Goal: Information Seeking & Learning: Find specific fact

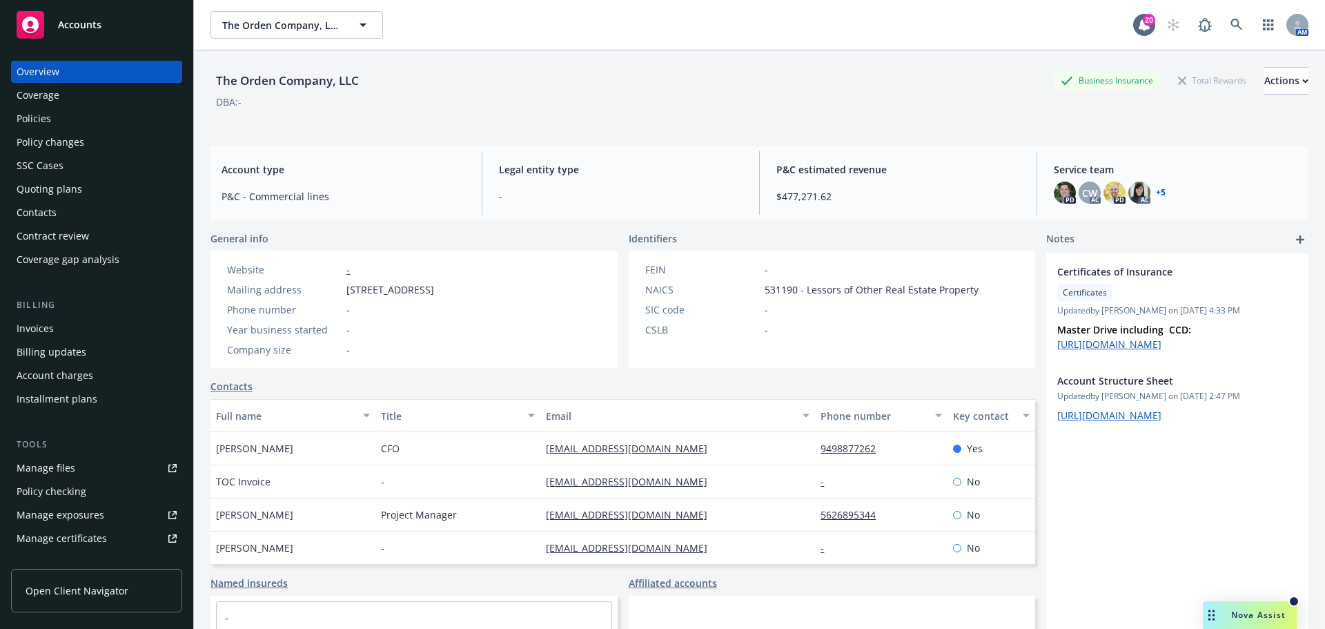
scroll to position [113, 0]
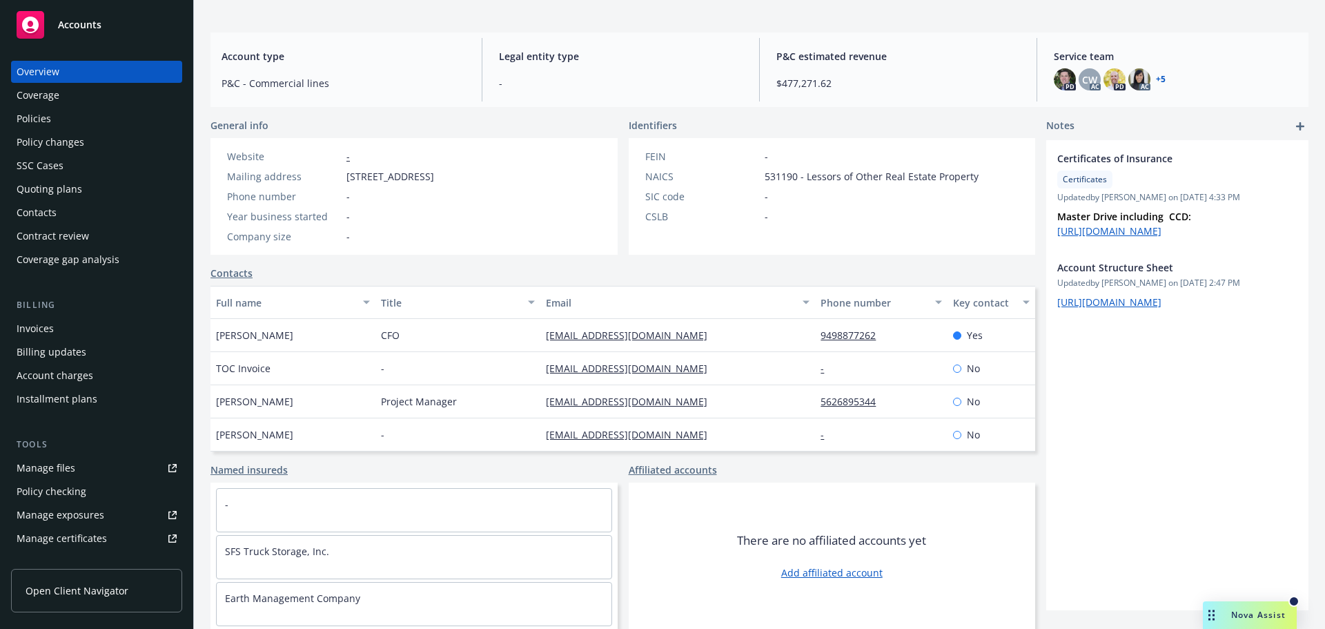
click at [57, 137] on div "Policy changes" at bounding box center [51, 142] width 68 height 22
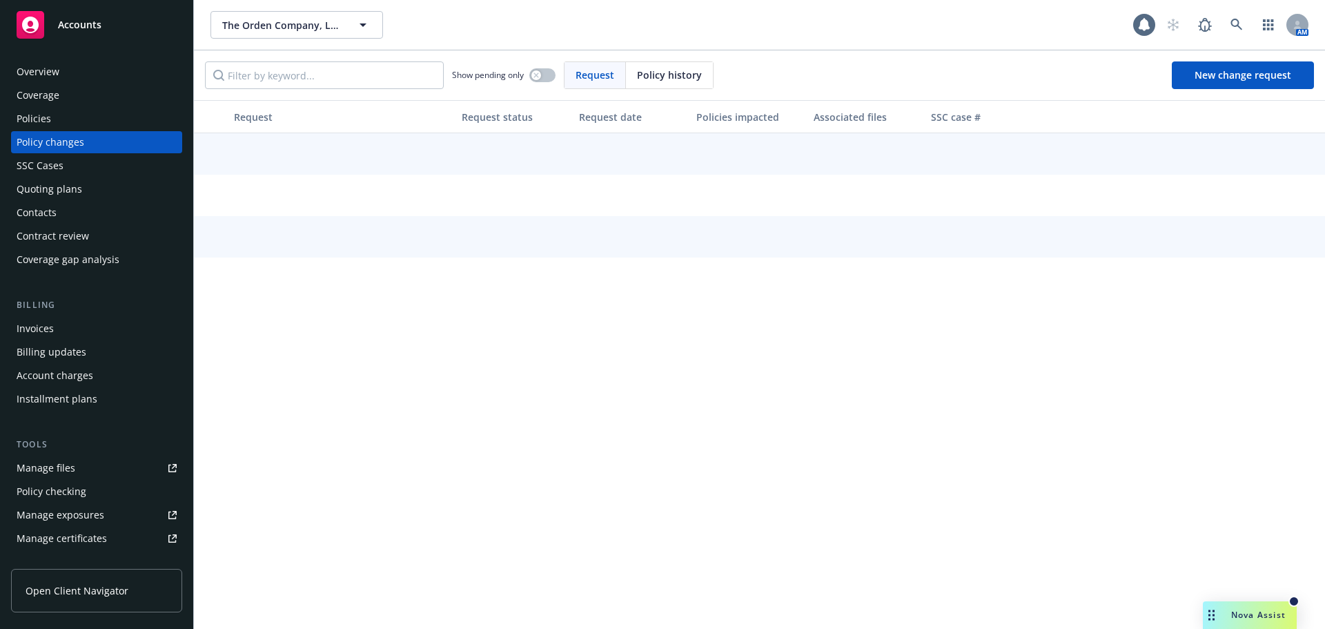
click at [64, 180] on div "Quoting plans" at bounding box center [50, 189] width 66 height 22
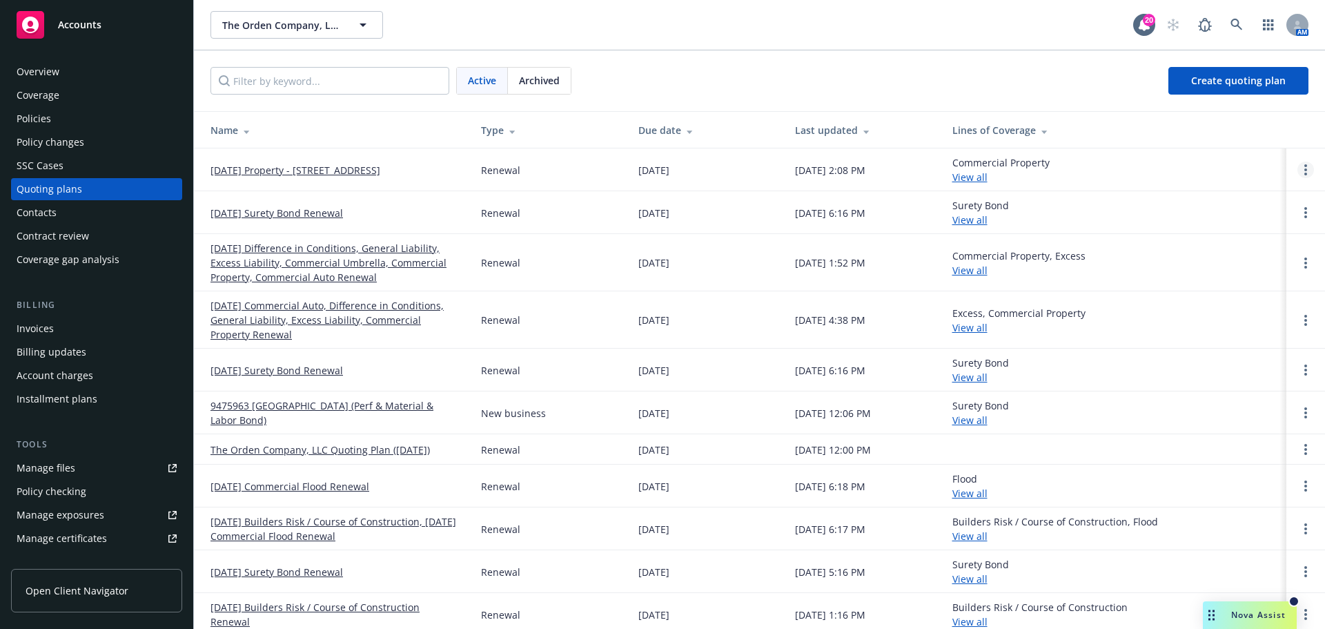
click at [1298, 170] on link "Open options" at bounding box center [1306, 170] width 17 height 17
click at [270, 172] on link "[DATE] Property - [STREET_ADDRESS]" at bounding box center [296, 170] width 170 height 14
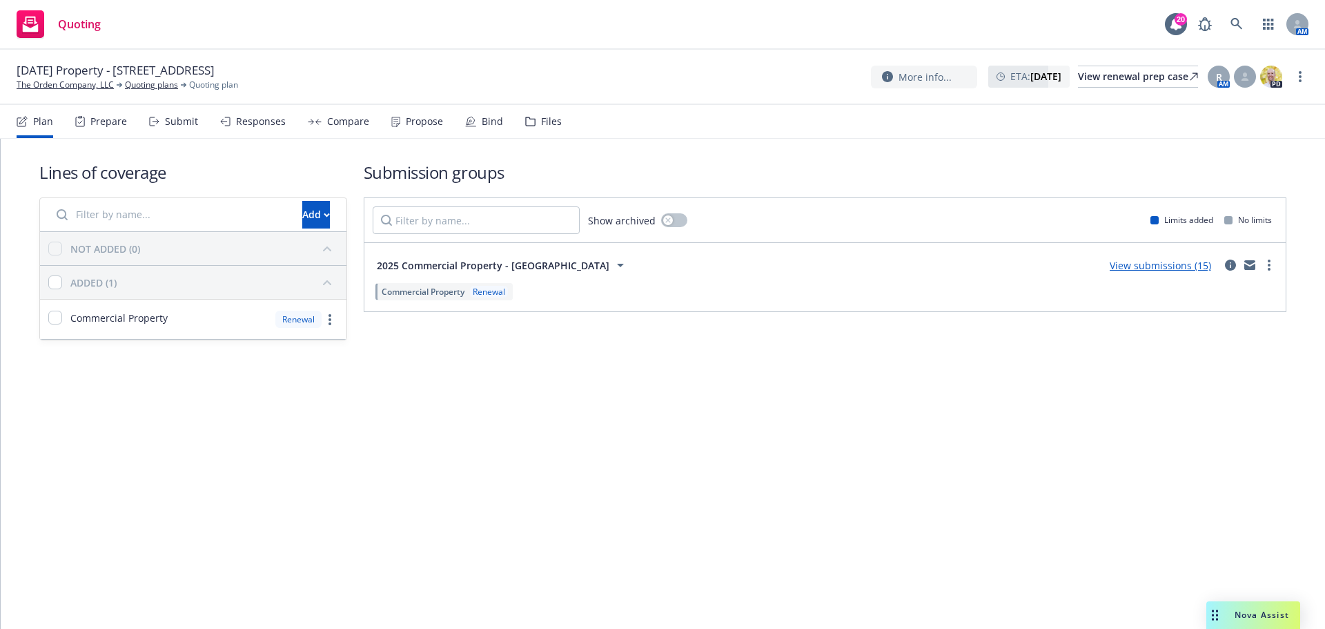
click at [324, 33] on div "Quoting 20 AM" at bounding box center [662, 25] width 1325 height 50
click at [19, 286] on div "Lines of coverage Add NOT ADDED (0) ADDED (1) Commercial Property Renewal Submi…" at bounding box center [663, 270] width 1325 height 262
click at [543, 260] on span "2025 Commercial Property - 5000 Populus Dr" at bounding box center [493, 265] width 233 height 14
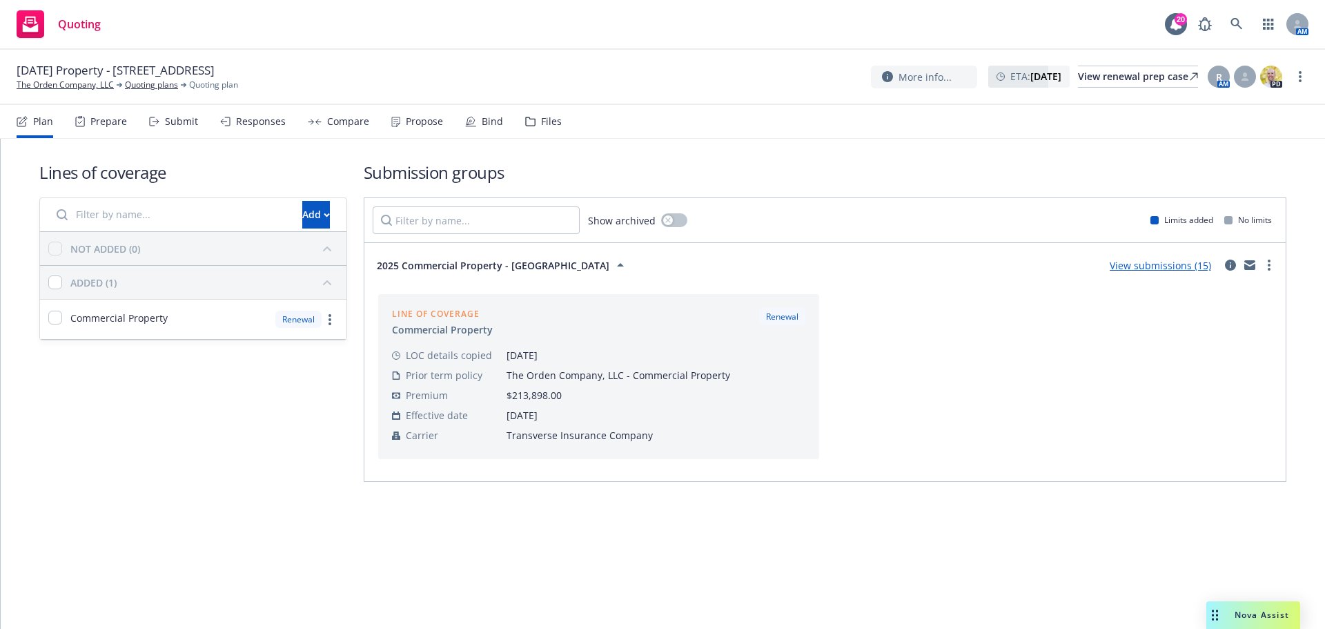
click at [1158, 261] on link "View submissions (15)" at bounding box center [1160, 265] width 101 height 13
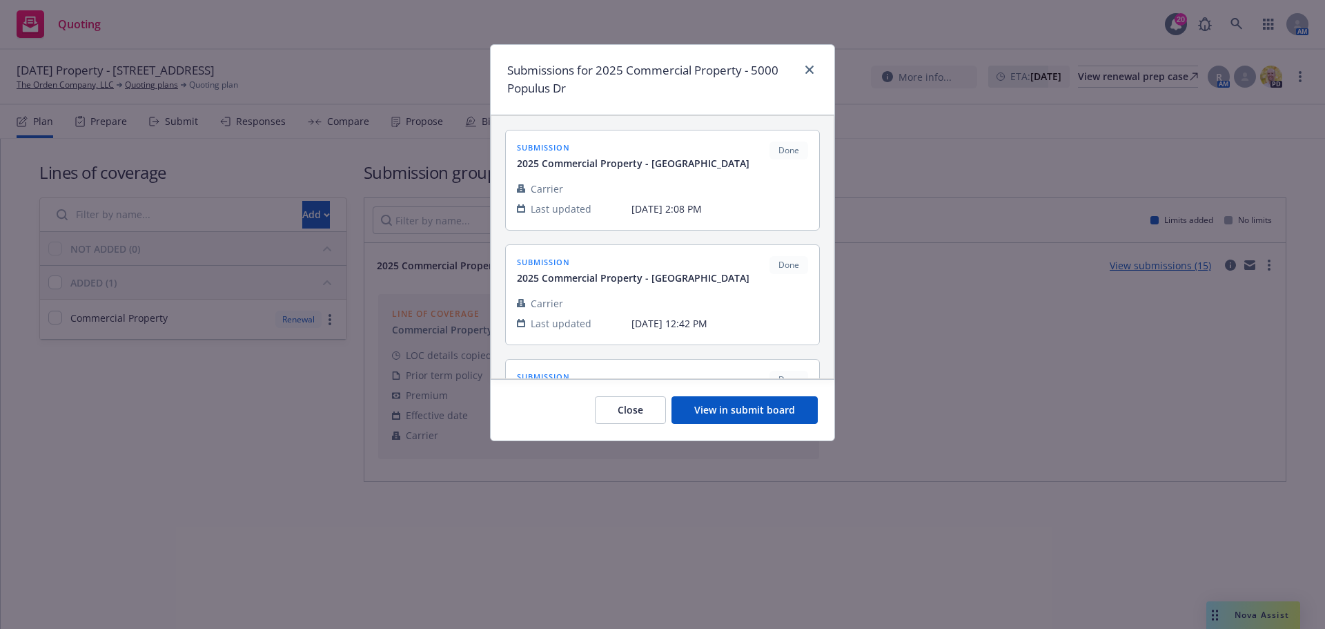
click at [745, 422] on button "View in submit board" at bounding box center [745, 410] width 146 height 28
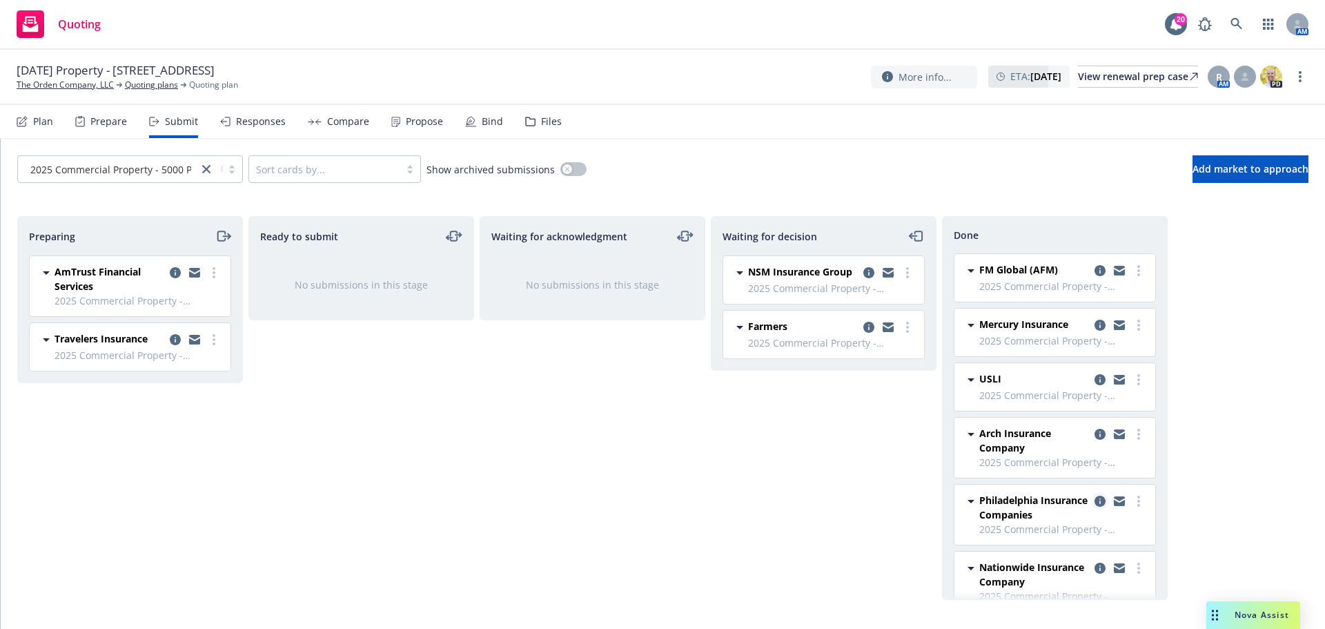
click at [1095, 500] on icon "copy logging email" at bounding box center [1100, 501] width 11 height 11
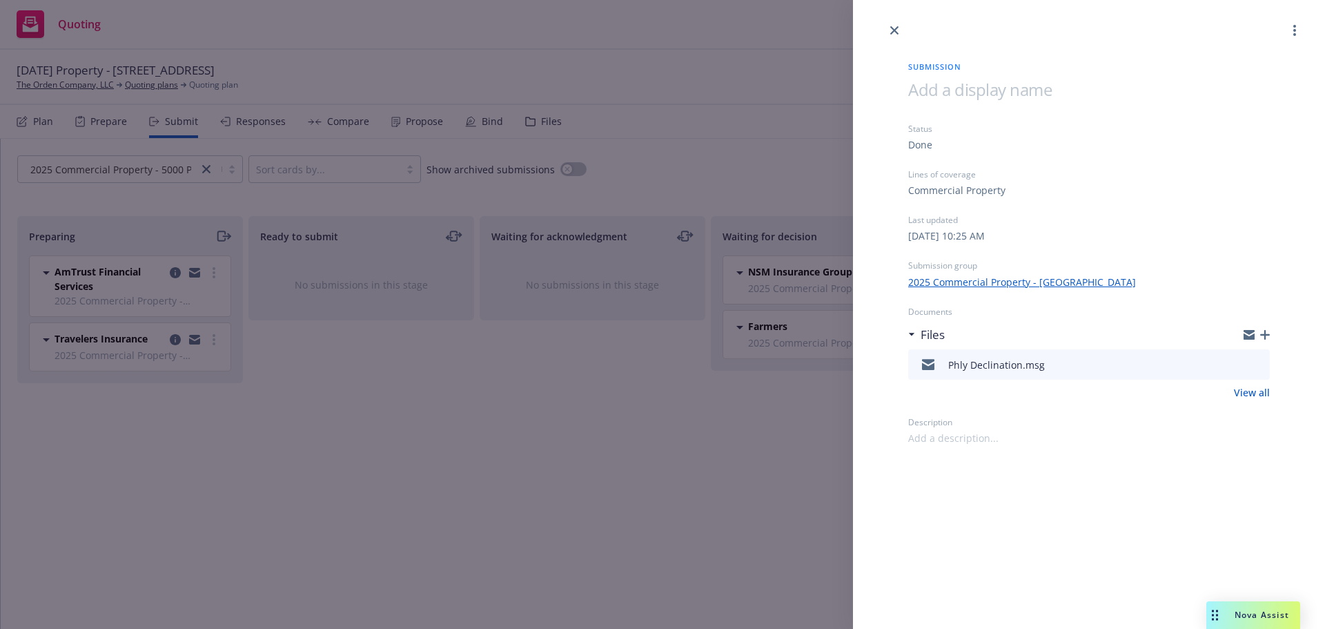
click at [1256, 365] on icon "preview file" at bounding box center [1257, 364] width 12 height 10
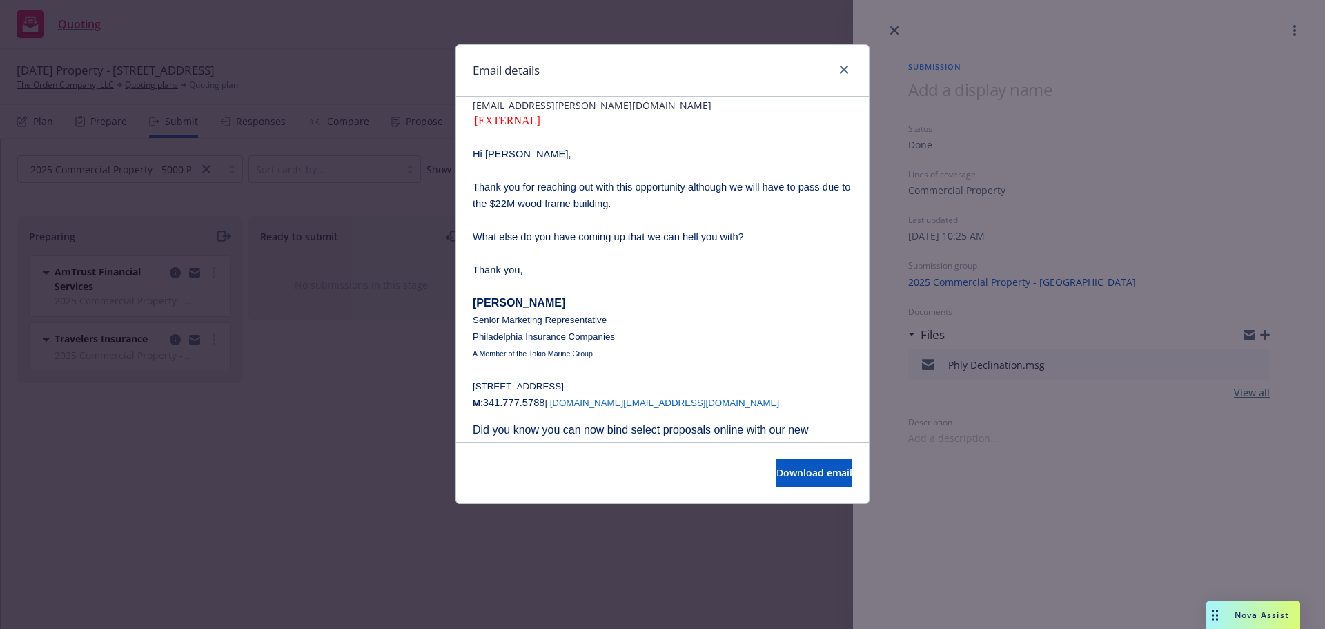
scroll to position [138, 0]
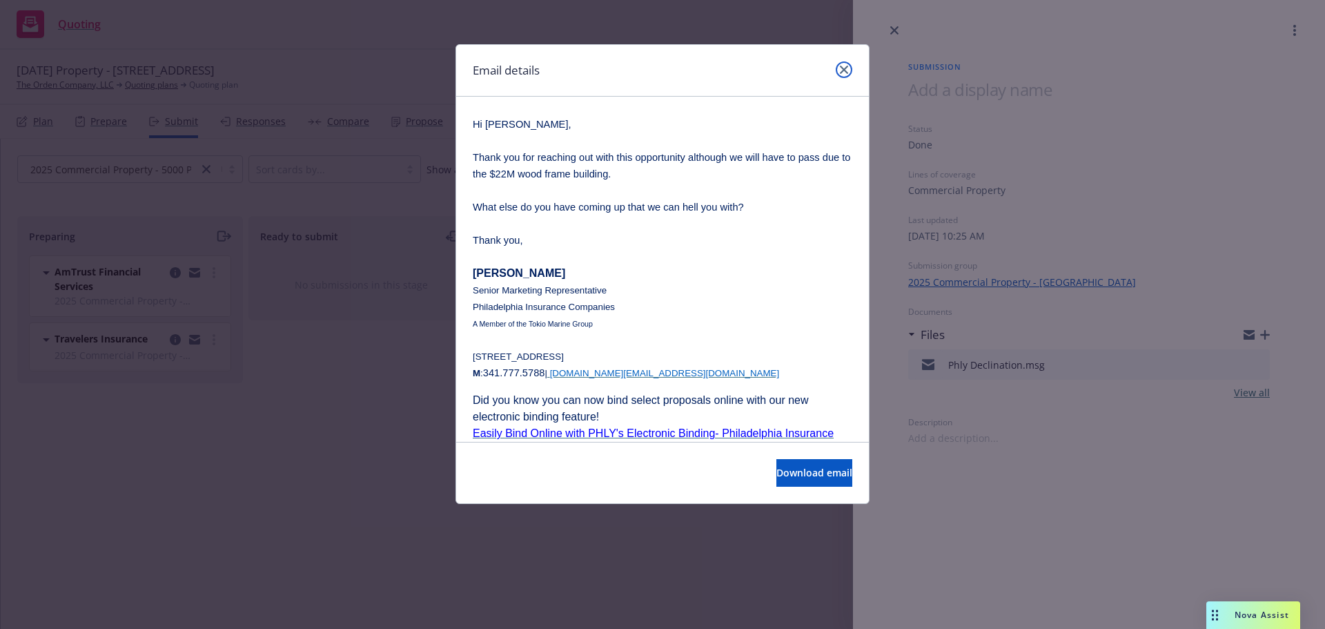
drag, startPoint x: 843, startPoint y: 66, endPoint x: 877, endPoint y: 48, distance: 38.0
click at [843, 66] on icon "close" at bounding box center [844, 70] width 8 height 8
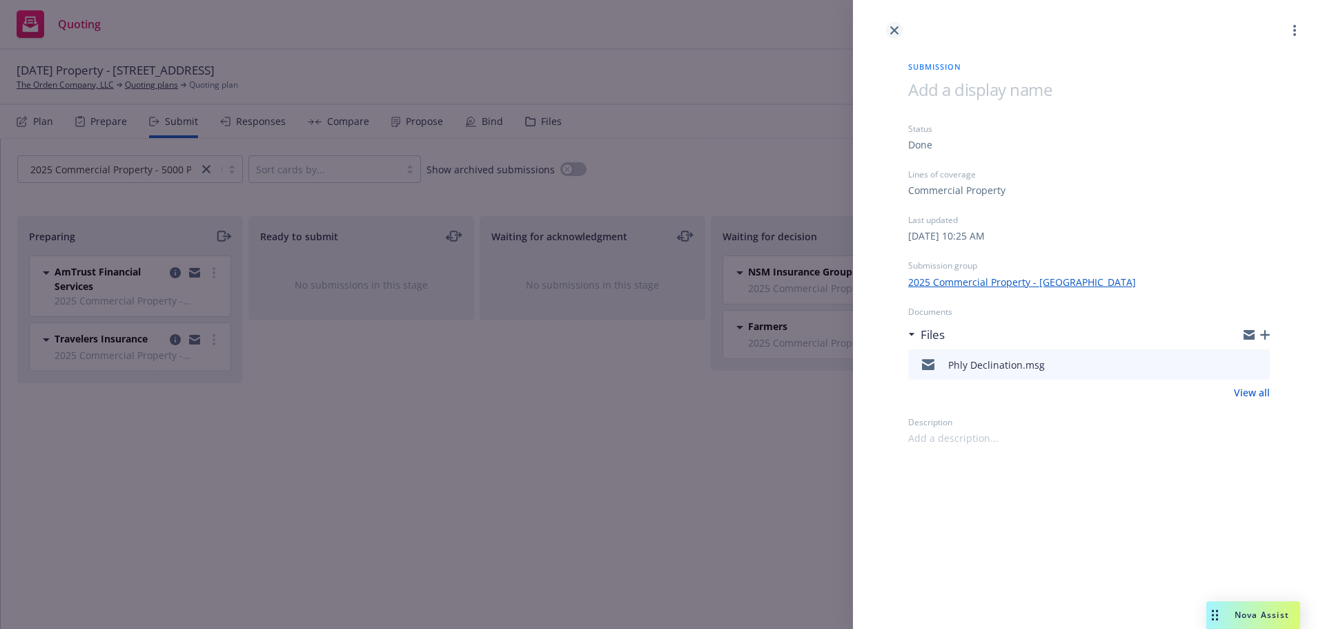
click at [894, 31] on icon "close" at bounding box center [895, 30] width 8 height 8
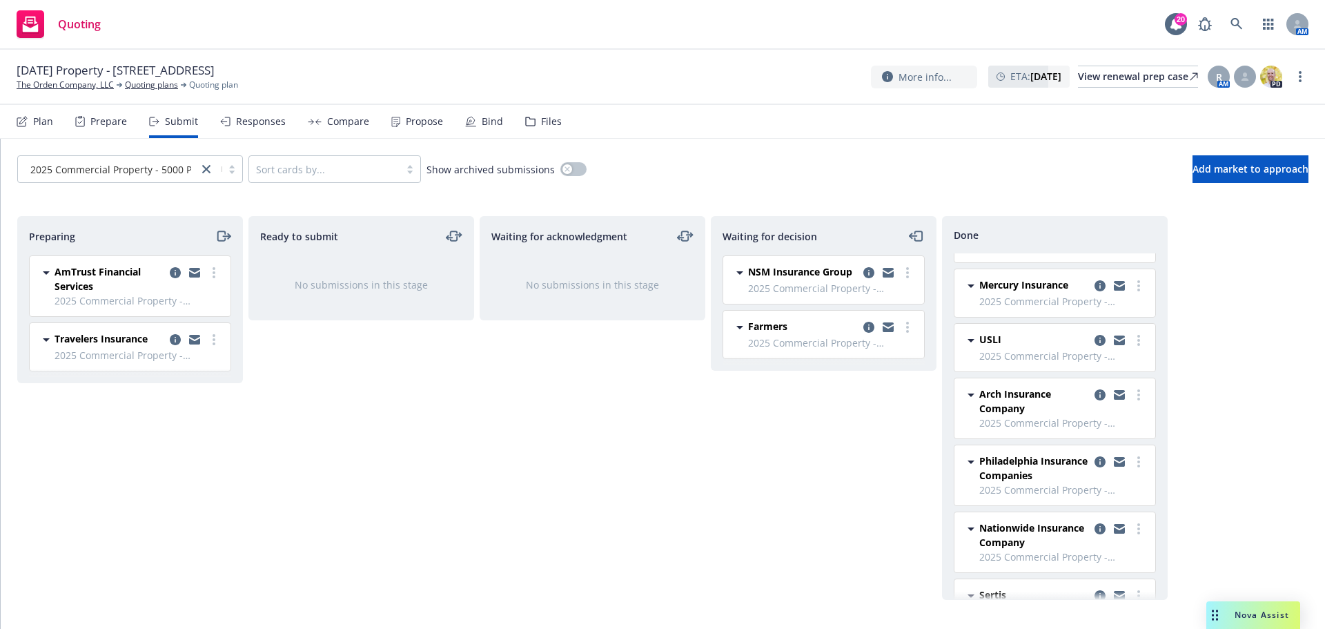
scroll to position [69, 0]
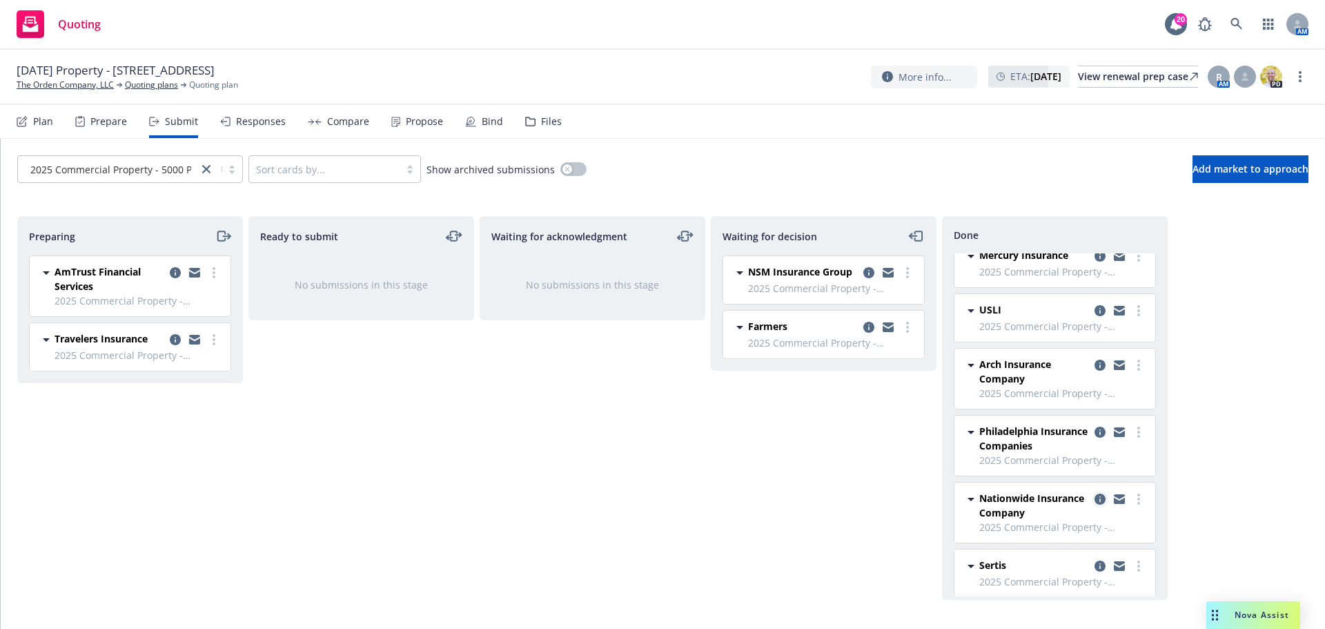
click at [1095, 500] on icon "copy logging email" at bounding box center [1100, 499] width 11 height 11
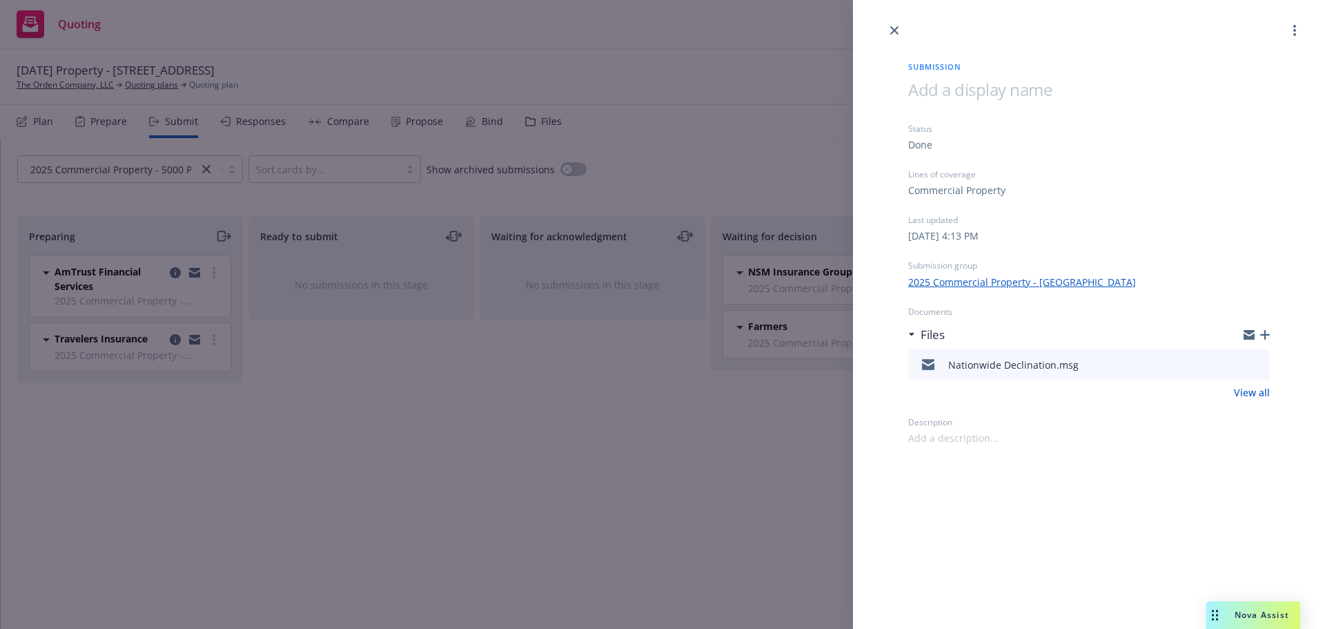
click at [1254, 367] on icon "preview file" at bounding box center [1257, 364] width 12 height 10
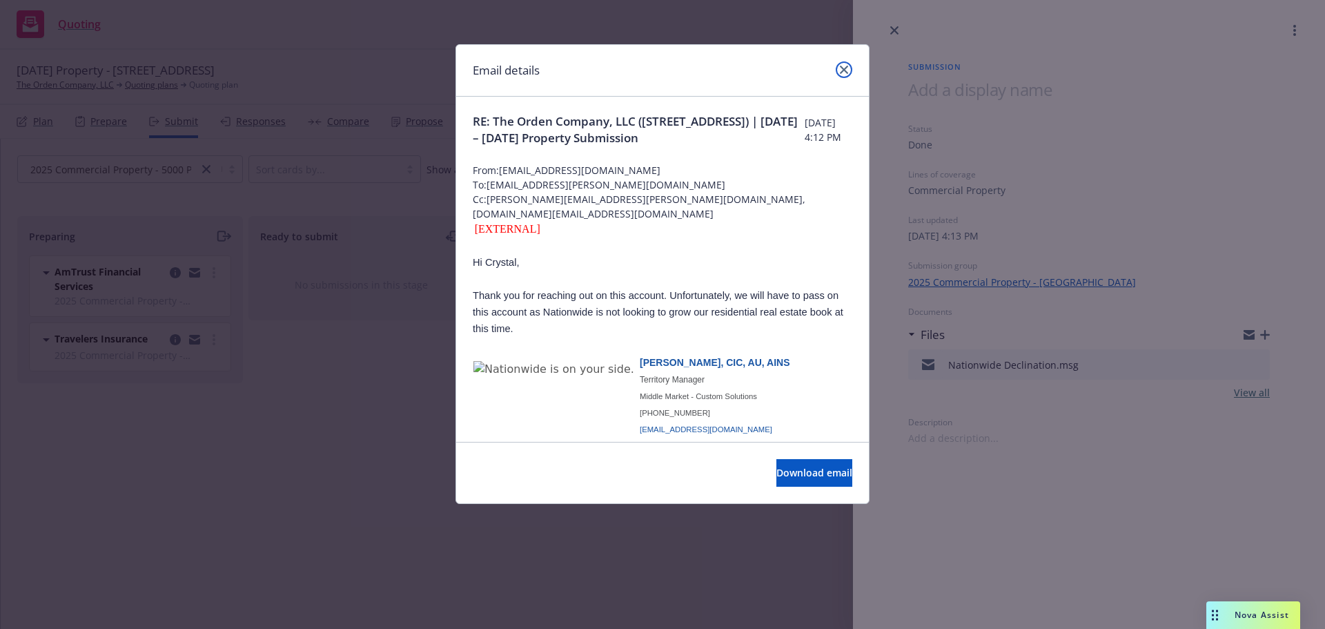
click at [837, 68] on link "close" at bounding box center [844, 69] width 17 height 17
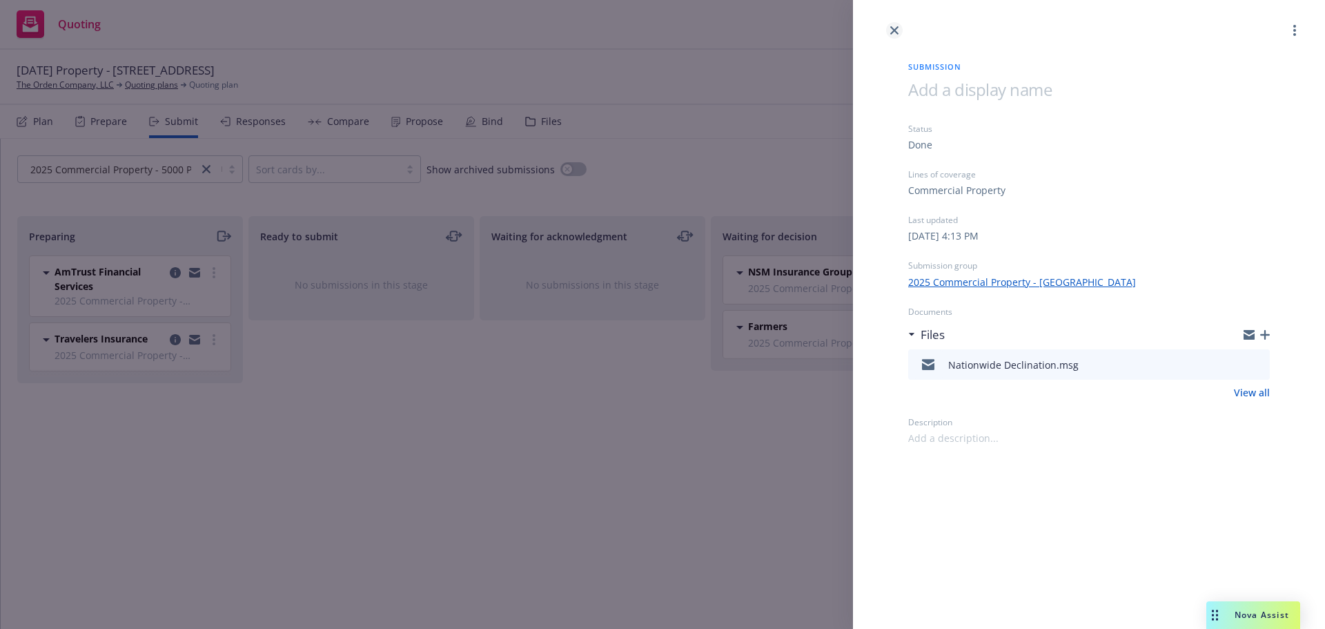
click at [893, 29] on icon "close" at bounding box center [895, 30] width 8 height 8
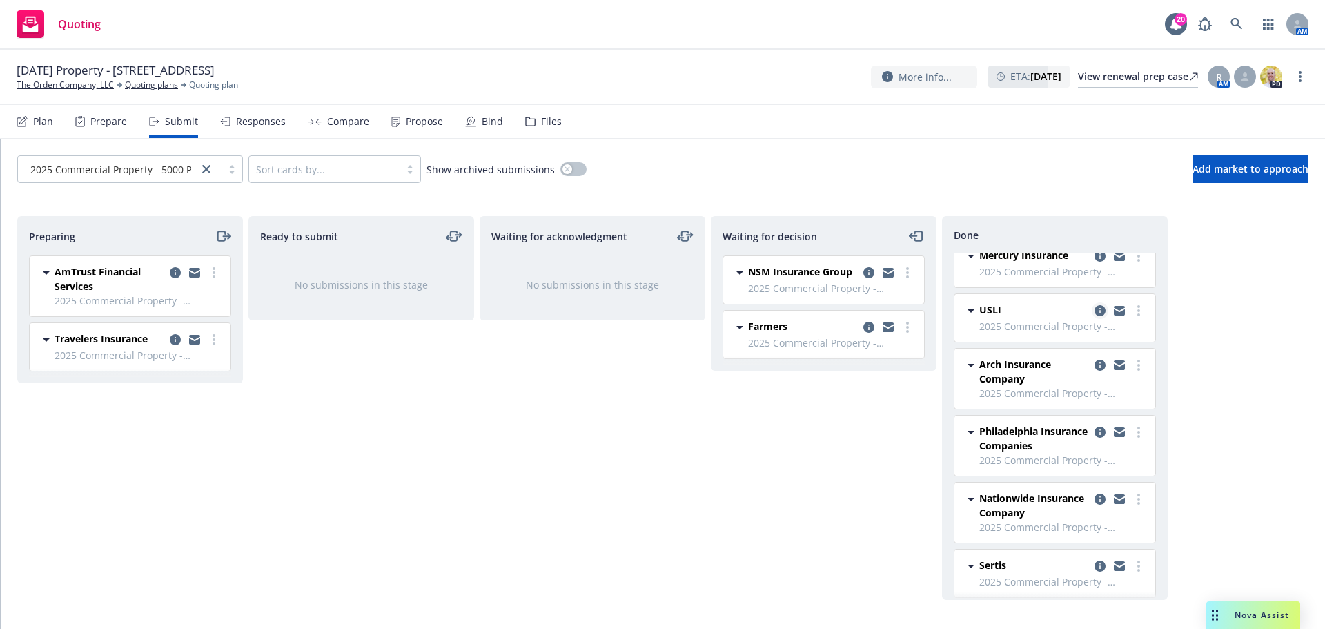
click at [1095, 309] on icon "copy logging email" at bounding box center [1100, 310] width 11 height 11
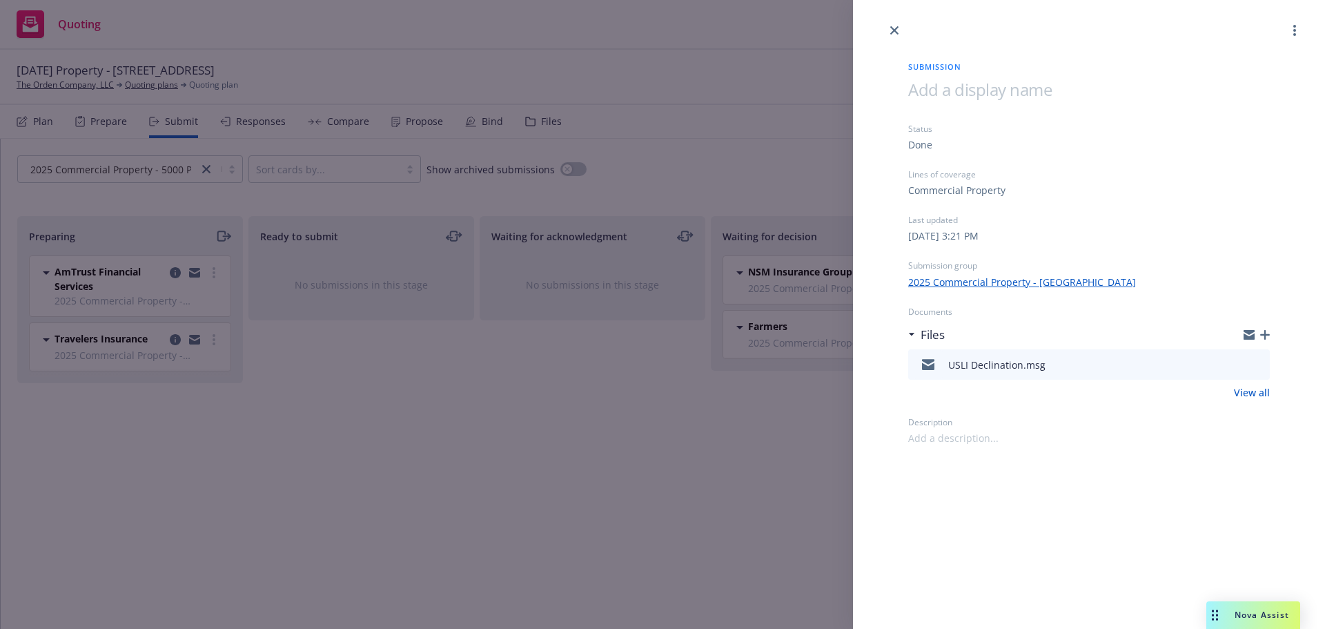
click at [1259, 367] on icon "preview file" at bounding box center [1257, 364] width 12 height 10
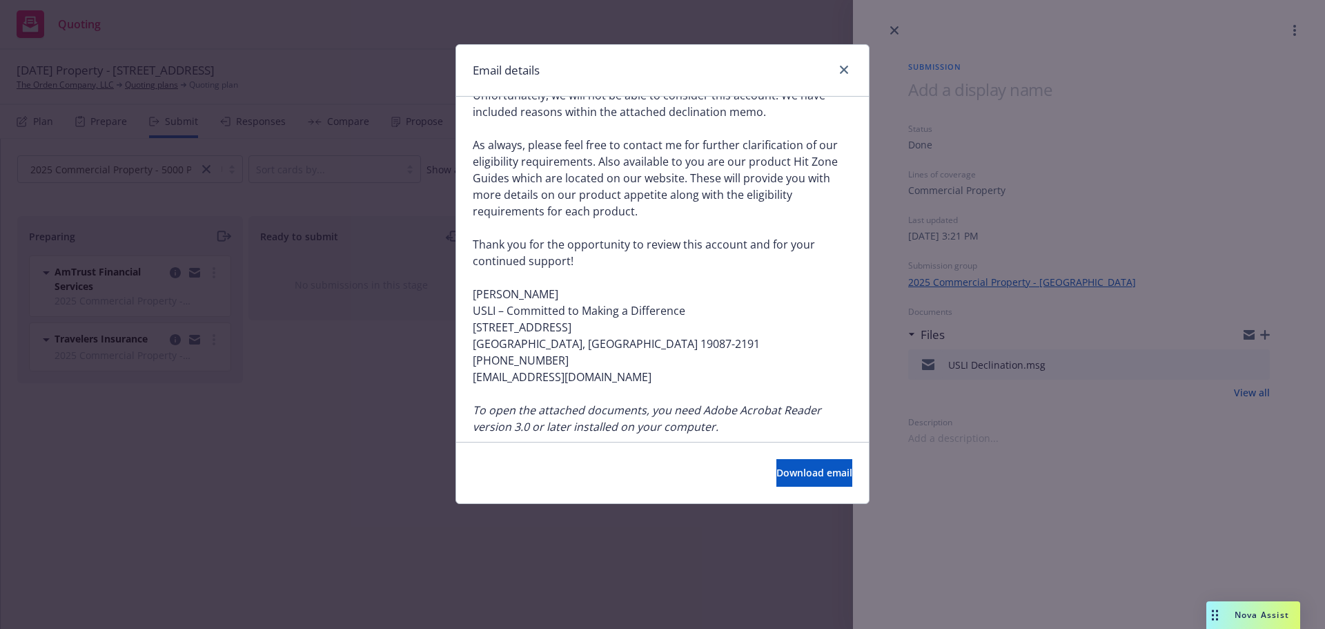
scroll to position [247, 0]
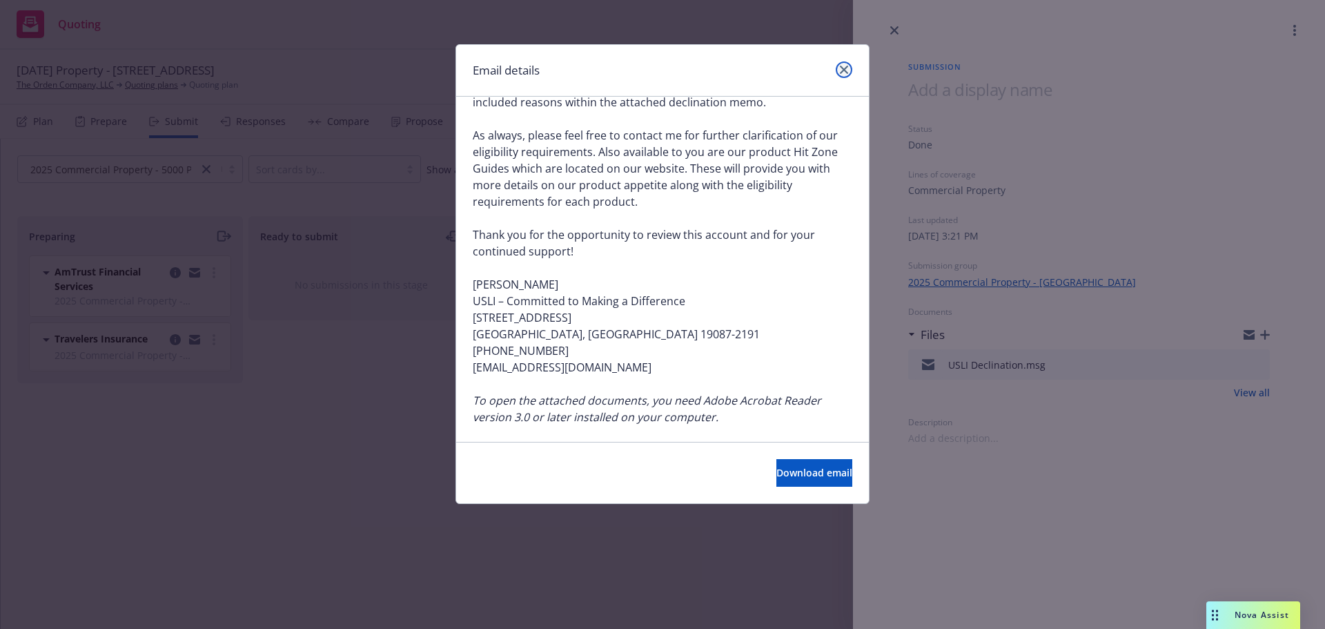
click at [844, 66] on link "close" at bounding box center [844, 69] width 17 height 17
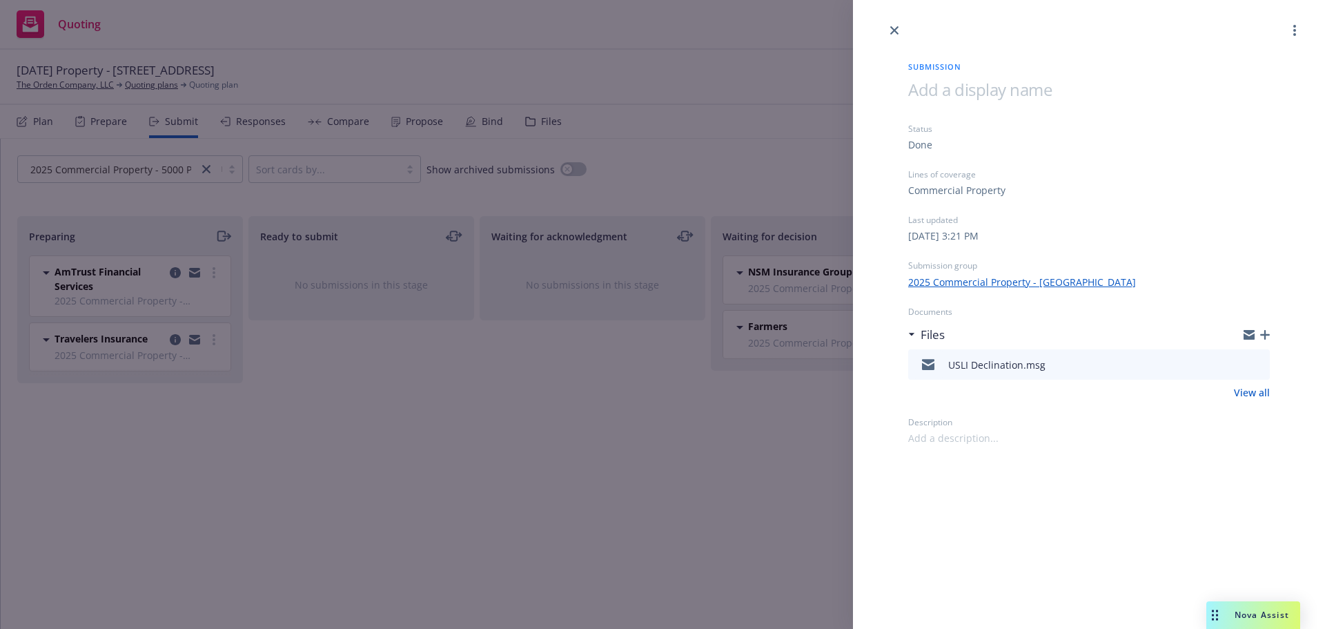
click at [1259, 358] on button at bounding box center [1258, 364] width 12 height 17
click at [1256, 362] on icon "preview file" at bounding box center [1257, 364] width 12 height 10
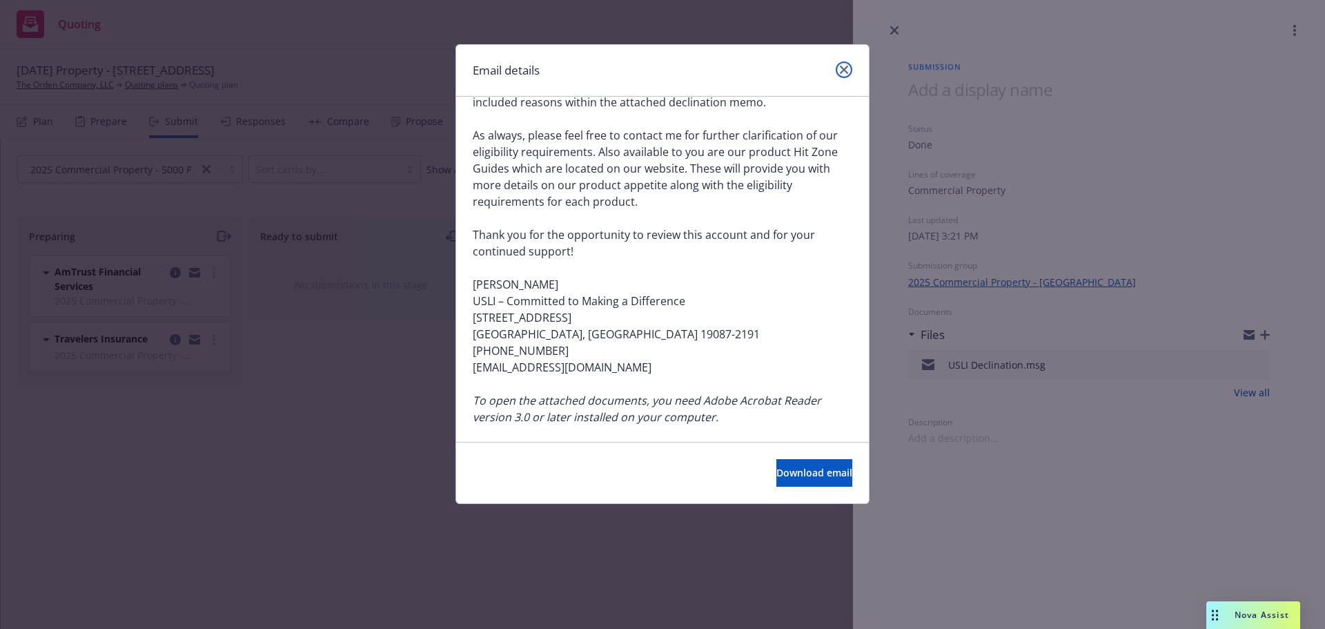
click at [844, 73] on icon "close" at bounding box center [844, 70] width 8 height 8
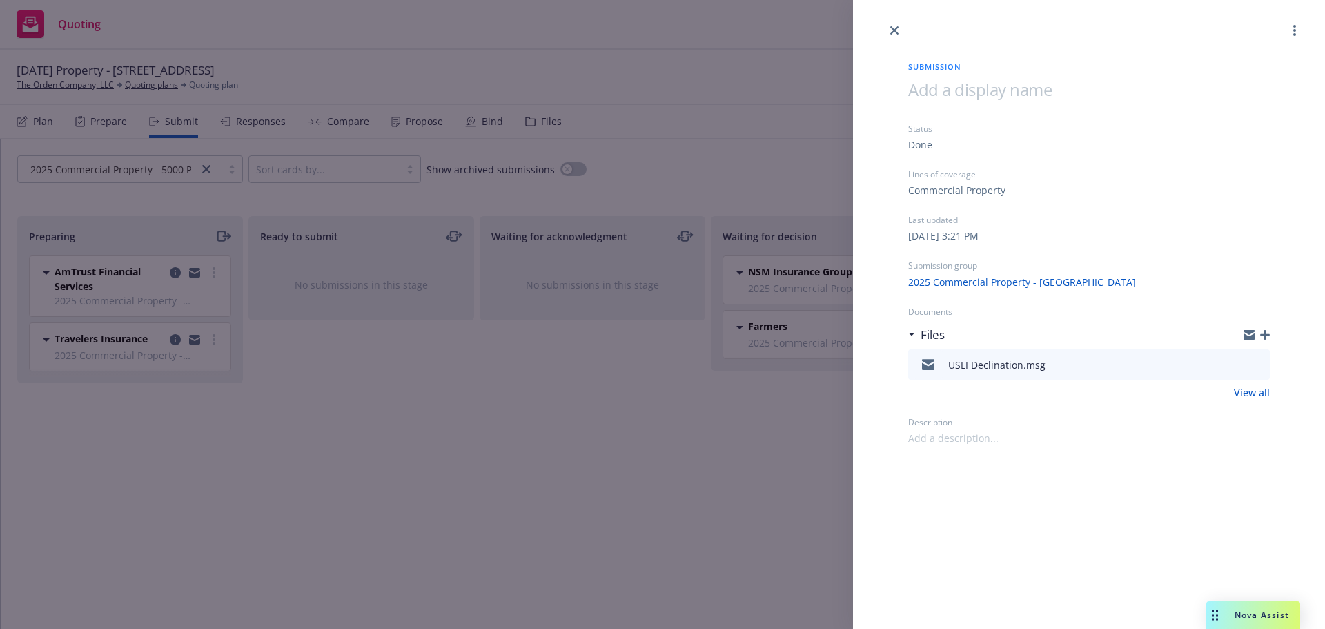
click at [72, 86] on div "Submission Status Done Lines of coverage Commercial Property Last updated Frida…" at bounding box center [662, 314] width 1325 height 629
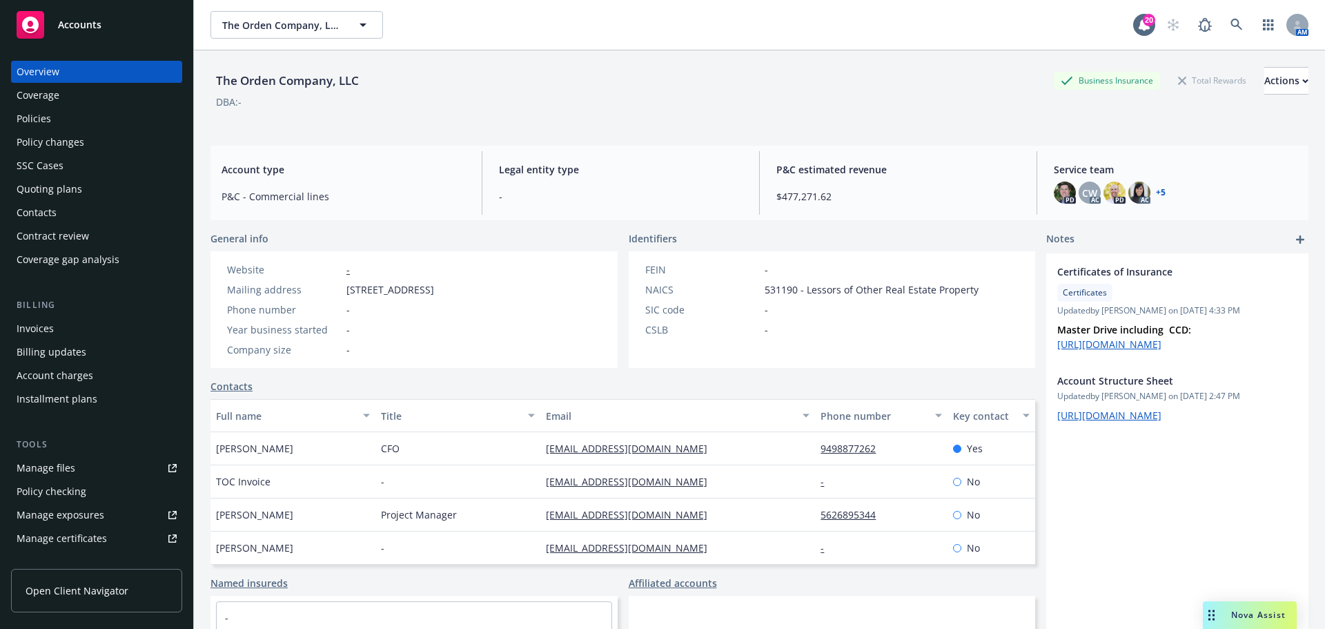
click at [1233, 603] on div "Nova Assist" at bounding box center [1250, 615] width 94 height 28
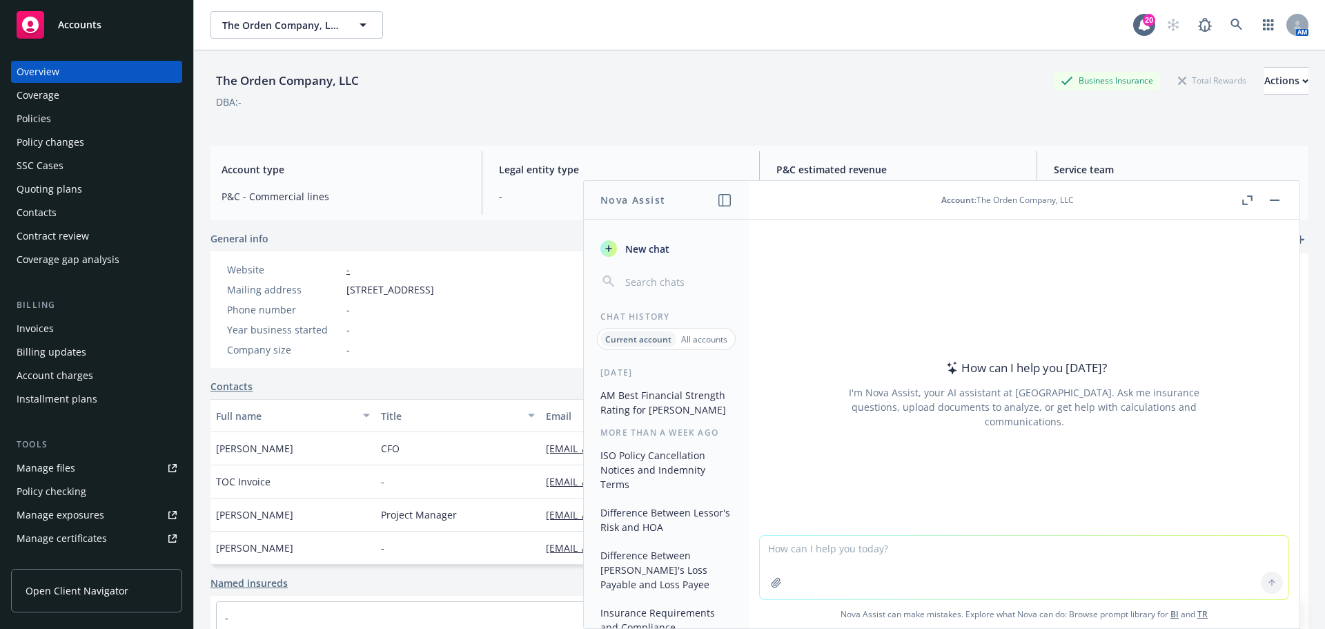
click at [916, 545] on textarea at bounding box center [1024, 568] width 529 height 64
type textarea "What is NAIC for Philadelphia, Nationwide and USLI?"
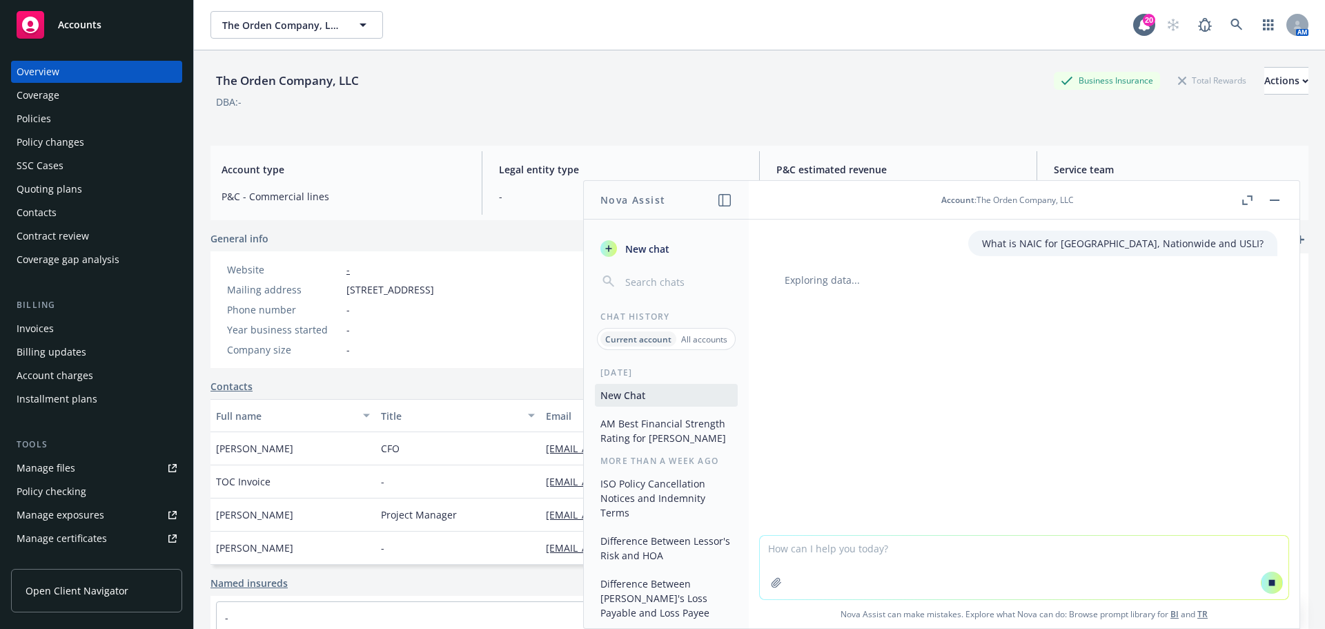
click at [1098, 353] on div "What is NAIC for Philadelphia, Nationwide and USLI? Exploring data..." at bounding box center [1024, 377] width 551 height 315
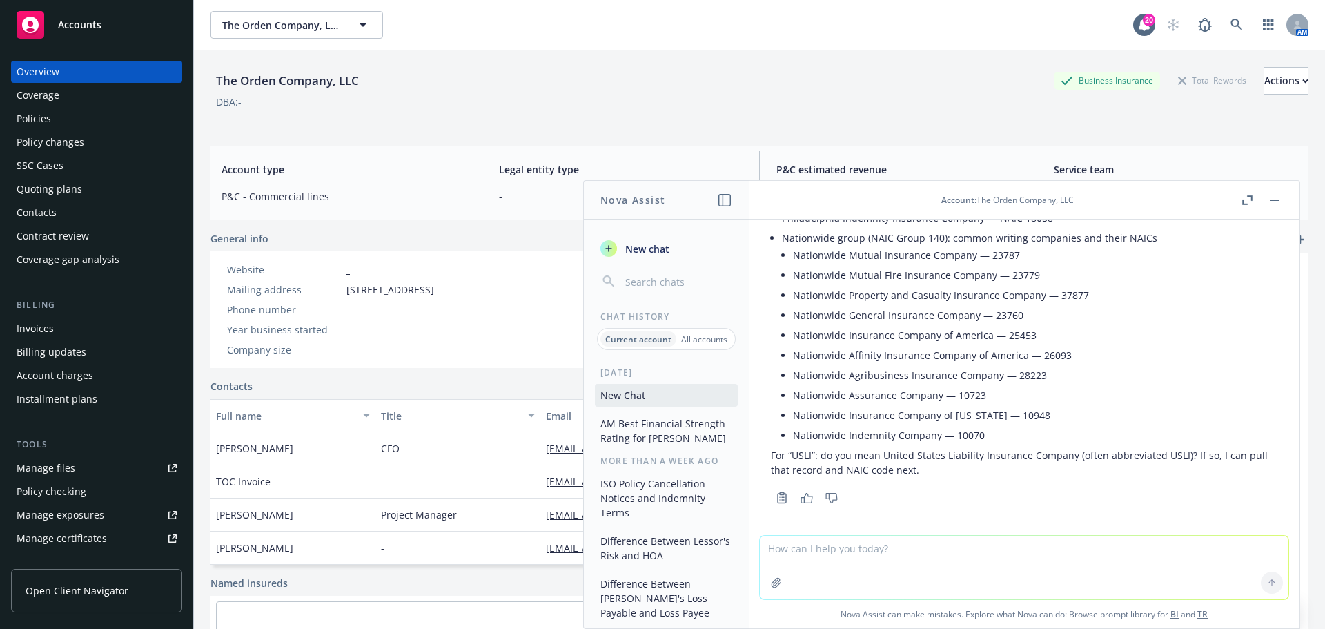
scroll to position [90, 0]
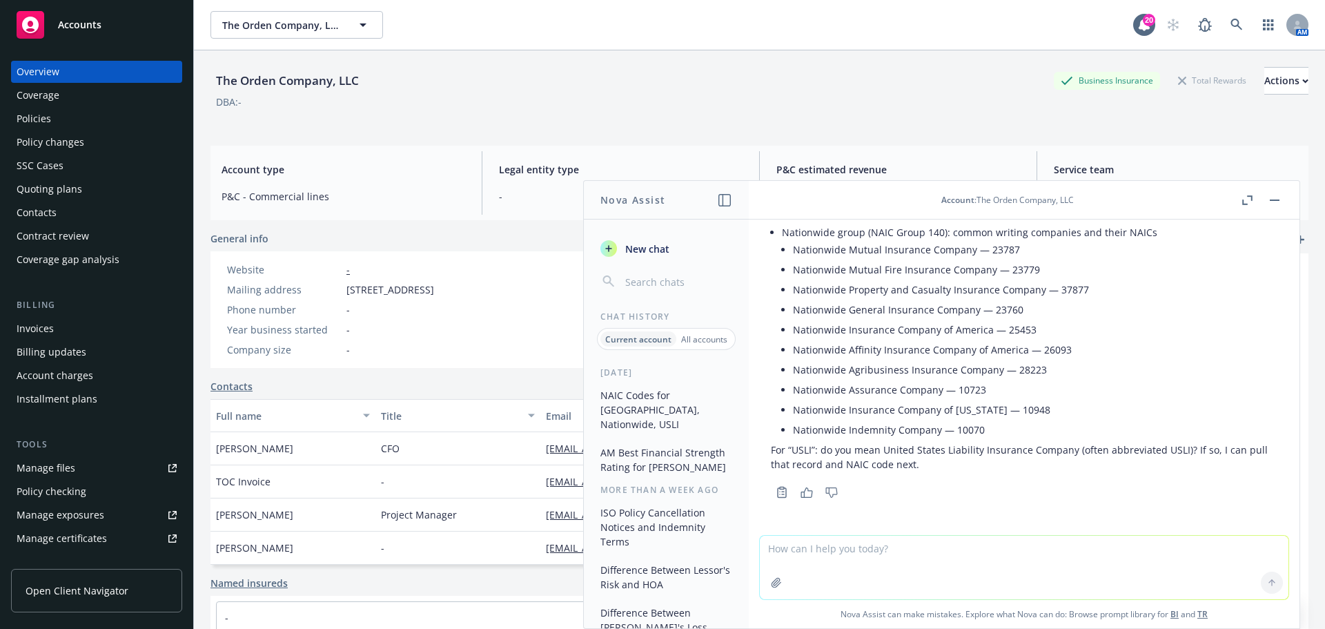
click at [1113, 343] on li "Nationwide Affinity Insurance Company of America — 26093" at bounding box center [1035, 350] width 485 height 20
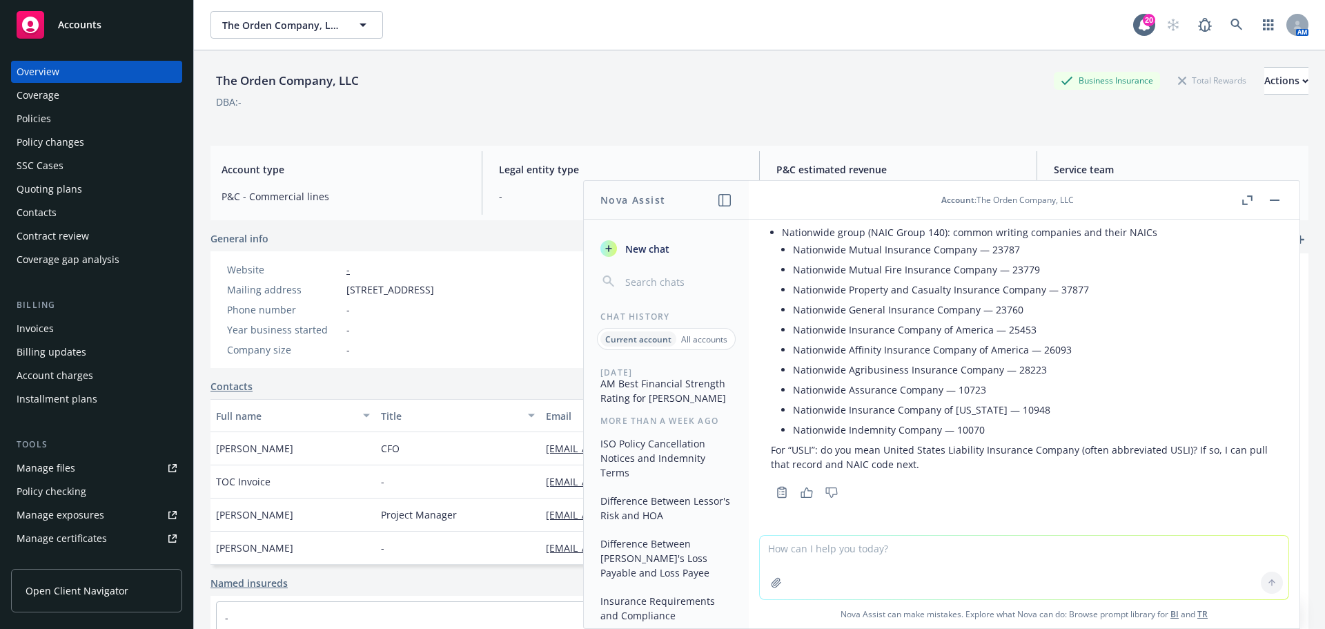
click at [874, 558] on textarea at bounding box center [1024, 568] width 529 height 64
type textarea "USLI insurance"
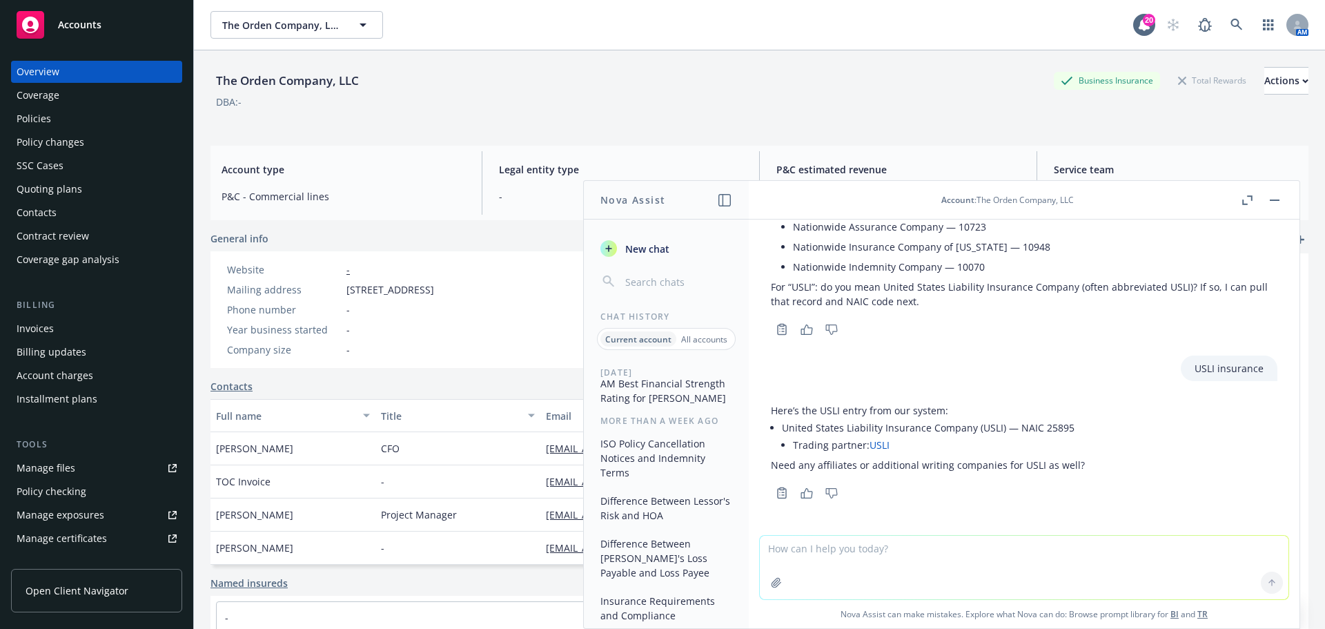
scroll to position [69, 0]
click at [622, 17] on div "The Orden Company, LLC The Orden Company, LLC" at bounding box center [672, 25] width 923 height 28
click at [1231, 23] on icon at bounding box center [1237, 25] width 12 height 12
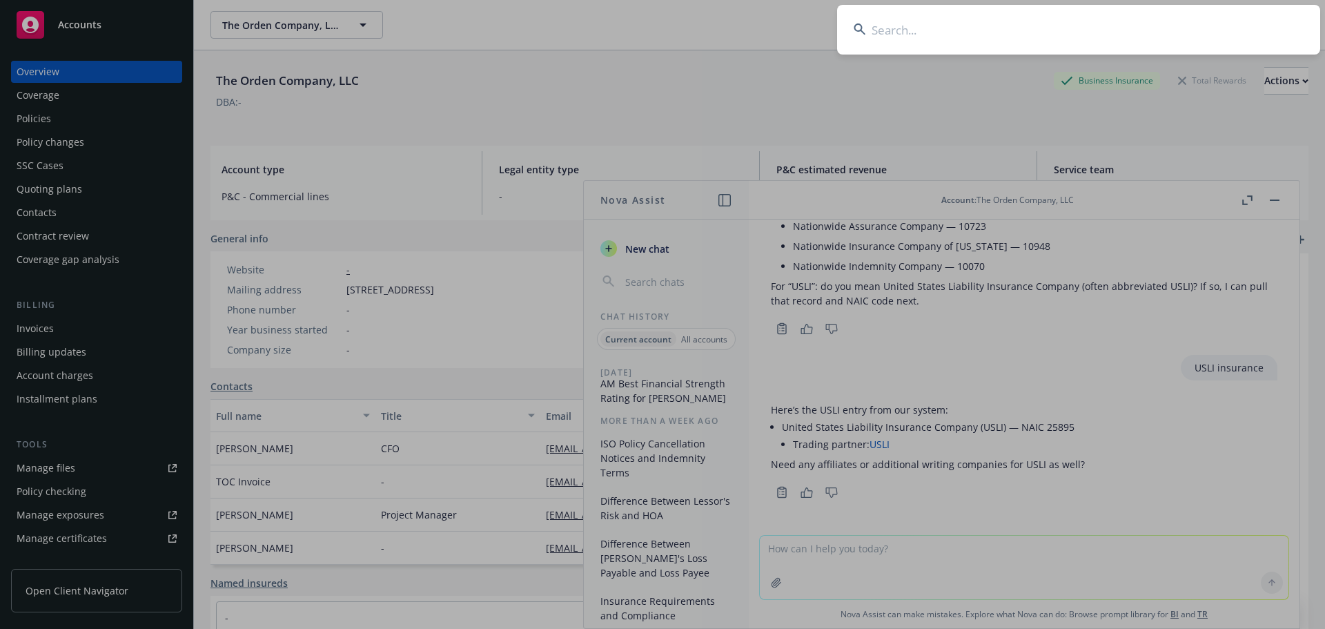
click at [922, 27] on input at bounding box center [1078, 30] width 483 height 50
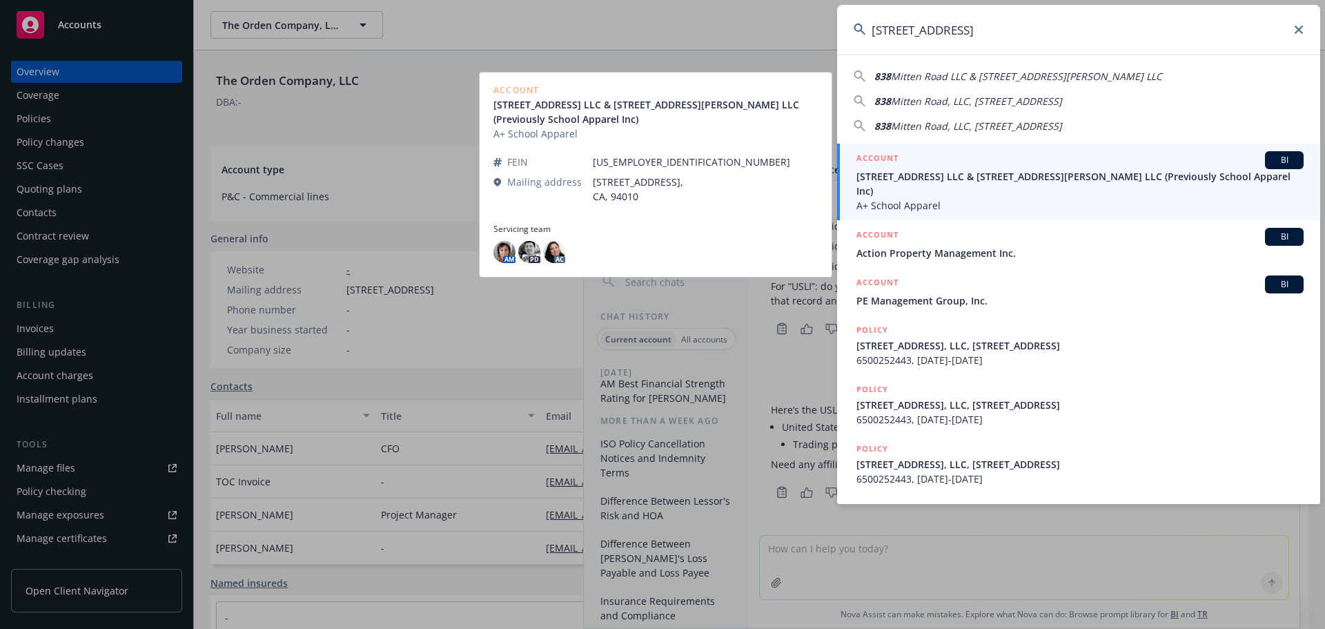
type input "838 mitten road"
click at [1007, 181] on span "838 Mitten Road LLC & 300 West Bradley Street LLC (Previously School Apparel In…" at bounding box center [1080, 183] width 447 height 29
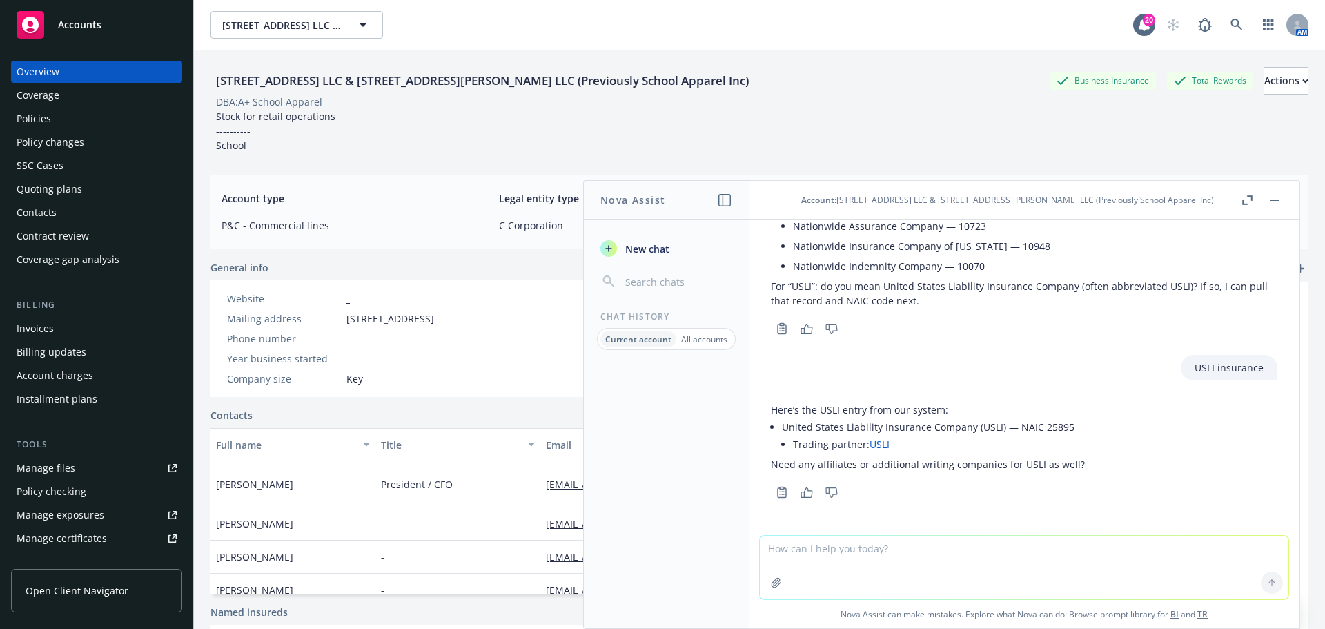
click at [57, 123] on div "Policies" at bounding box center [97, 119] width 160 height 22
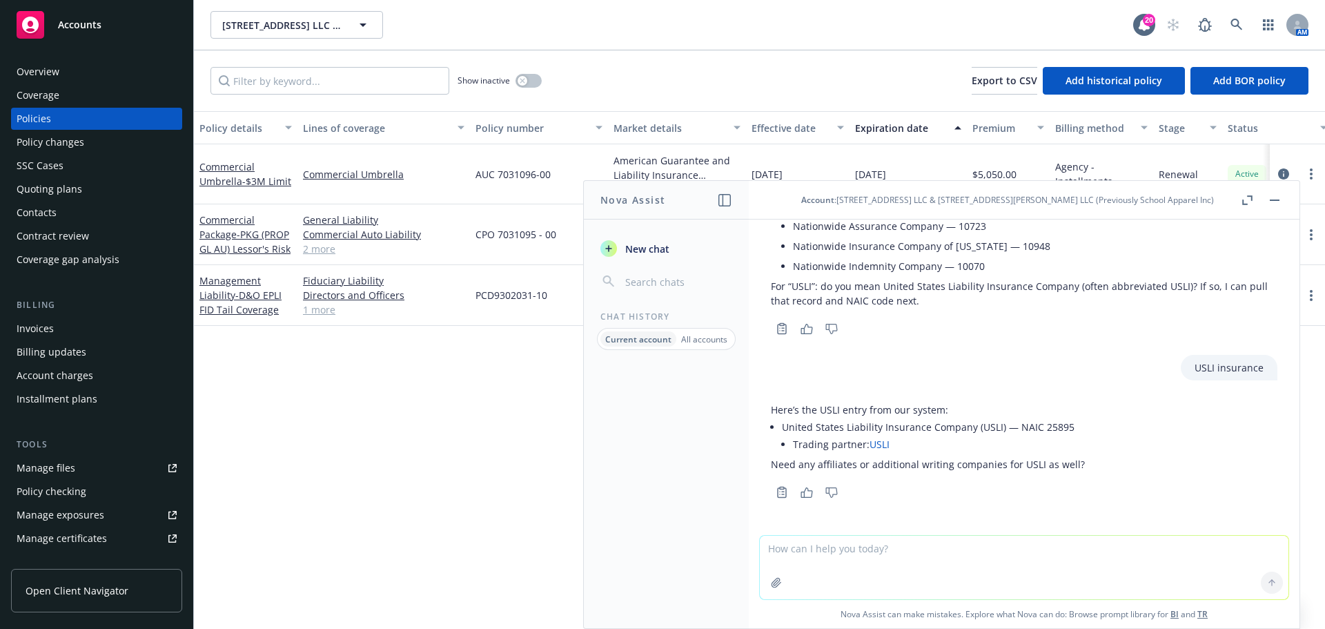
click at [1275, 197] on button "button" at bounding box center [1275, 200] width 17 height 17
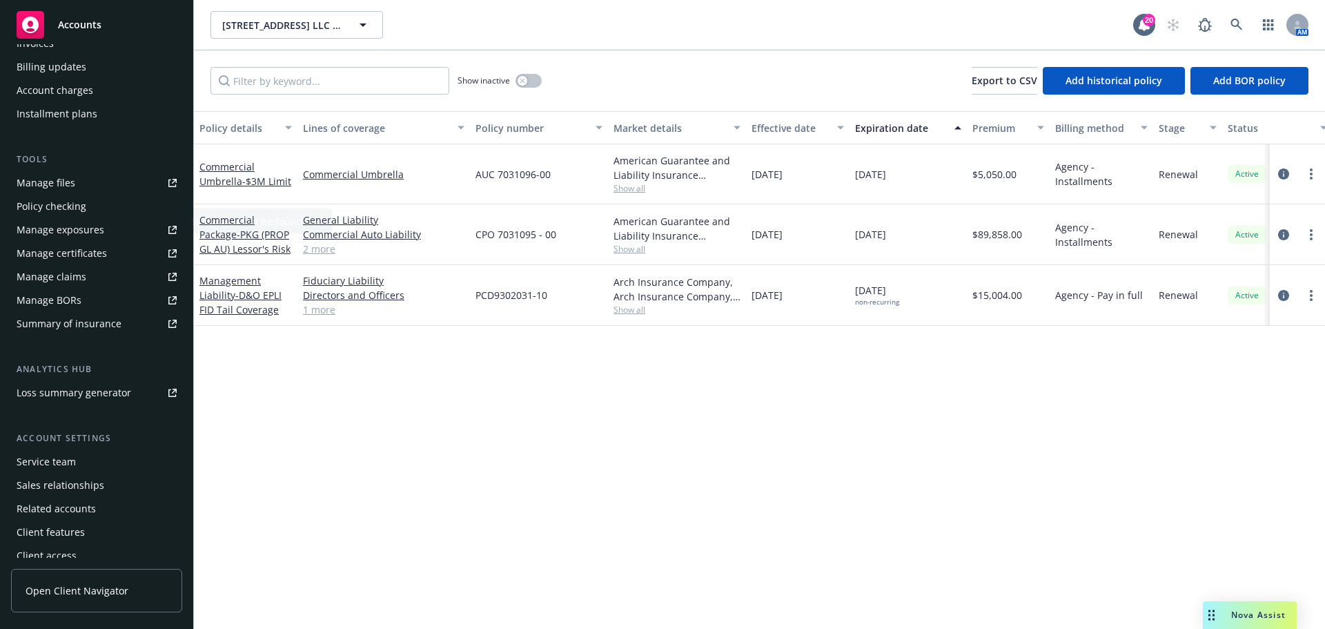
scroll to position [294, 0]
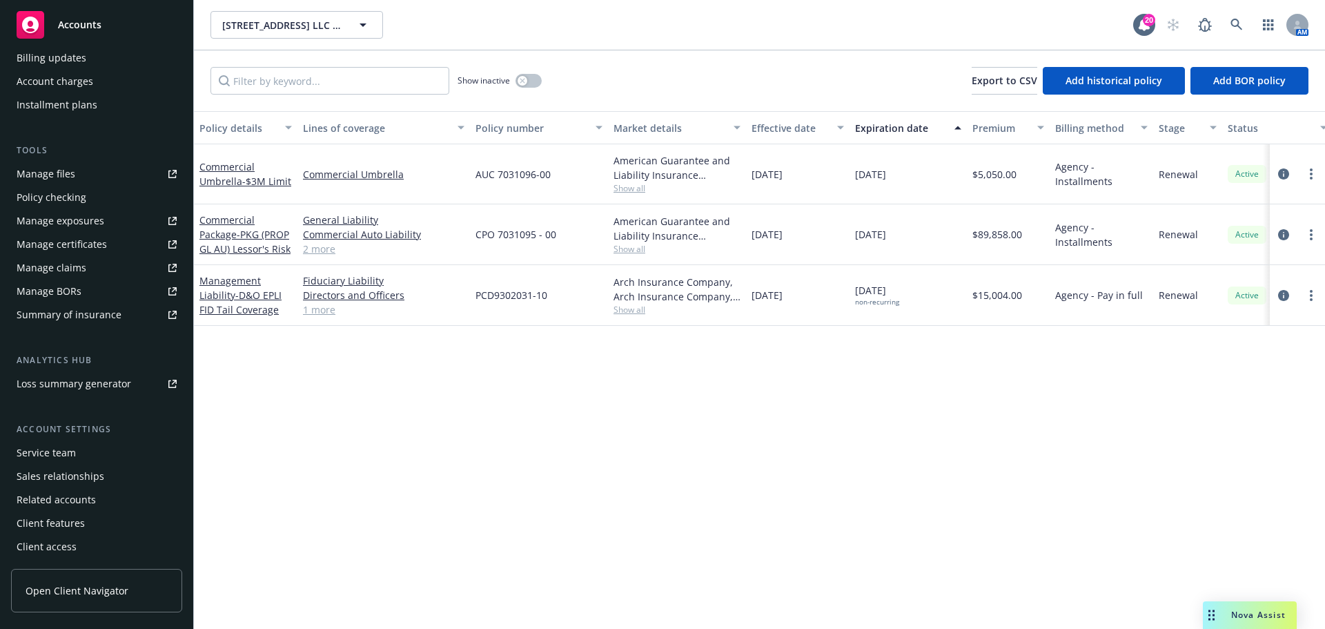
click at [64, 458] on div "Service team" at bounding box center [46, 453] width 59 height 22
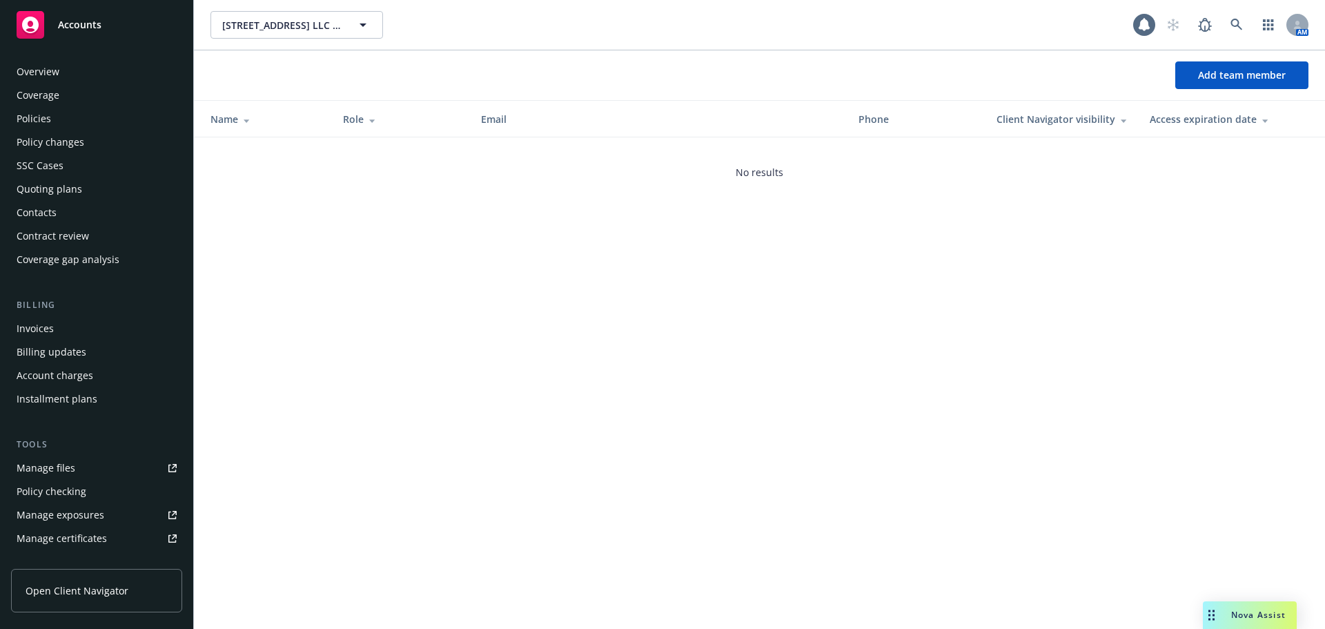
scroll to position [294, 0]
